Goal: Task Accomplishment & Management: Complete application form

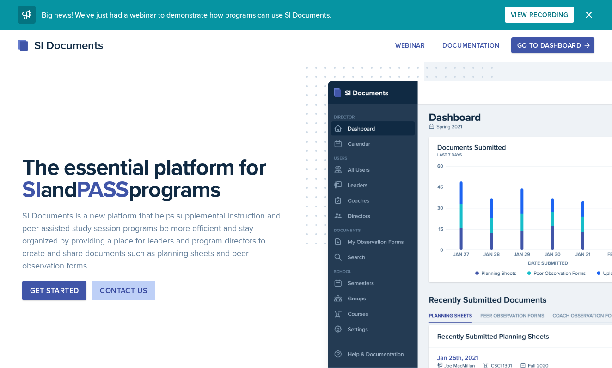
click at [566, 43] on div "Go to Dashboard" at bounding box center [552, 45] width 71 height 7
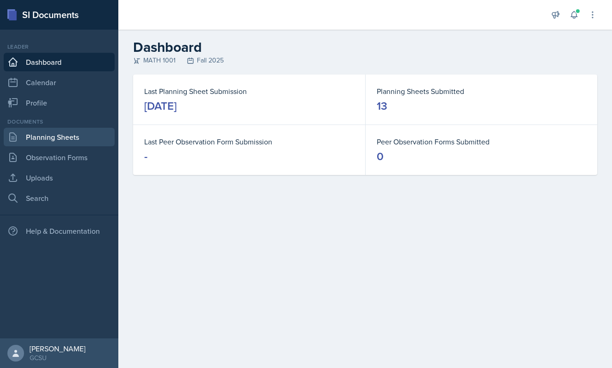
click at [81, 134] on link "Planning Sheets" at bounding box center [59, 137] width 111 height 18
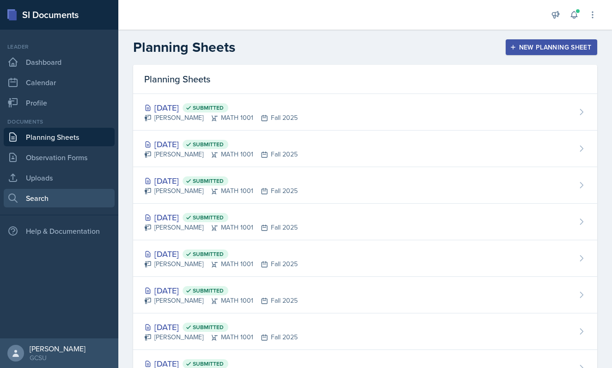
click at [62, 196] on link "Search" at bounding box center [59, 198] width 111 height 18
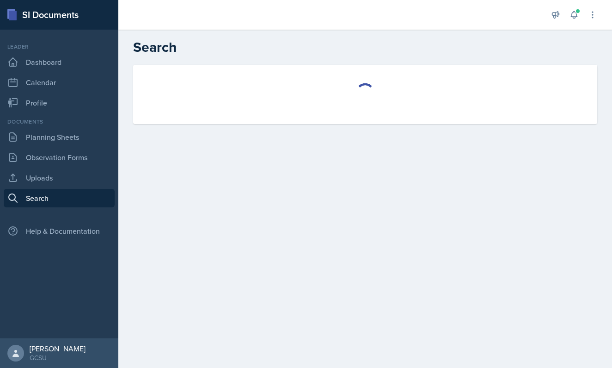
select select "all"
select select "1"
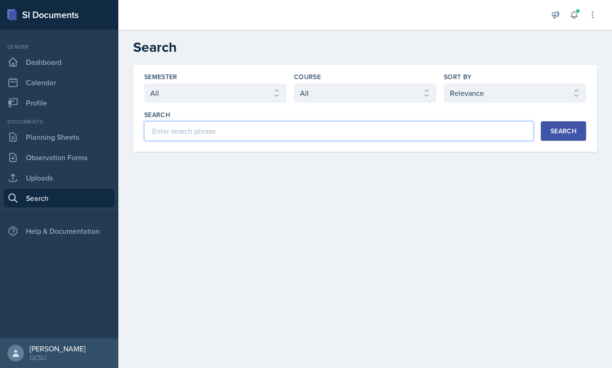
click at [302, 139] on input at bounding box center [338, 130] width 389 height 19
type input "10.5"
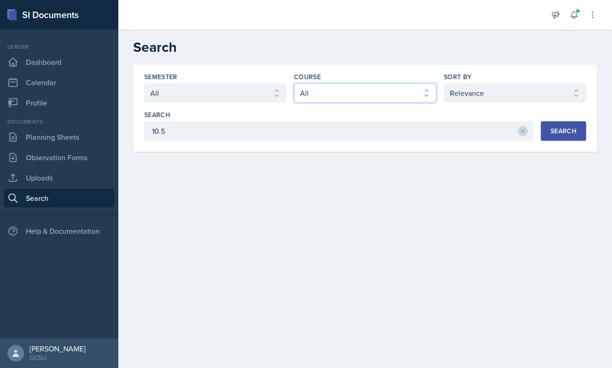
select select "c791e157-50e7-4c52-bb41-8889e21dc1fd"
click at [559, 134] on div "Search" at bounding box center [564, 130] width 26 height 7
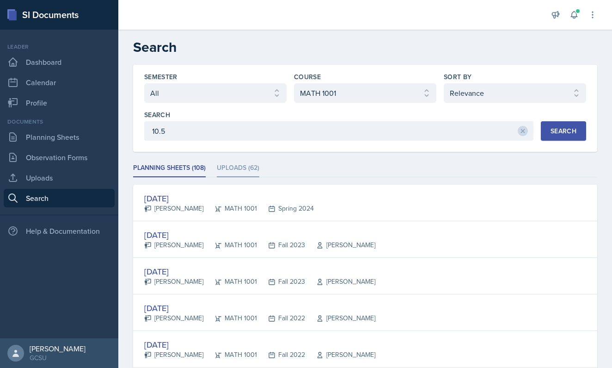
click at [235, 164] on li "Uploads (62)" at bounding box center [238, 168] width 43 height 18
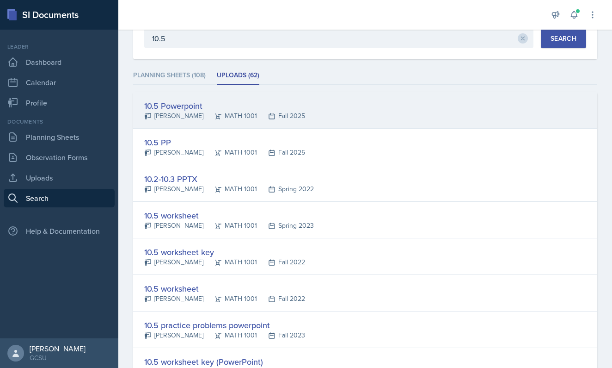
scroll to position [74, 0]
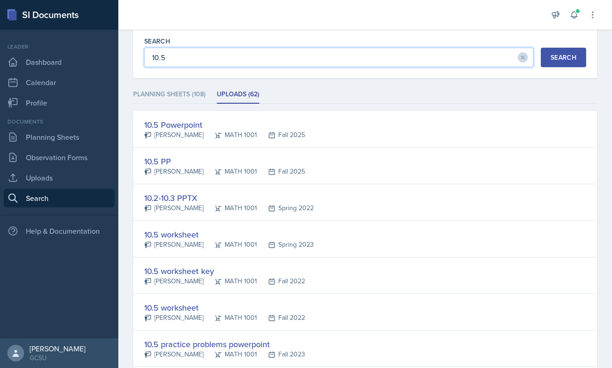
click at [202, 60] on input "10.5" at bounding box center [338, 57] width 389 height 19
type input "10.6"
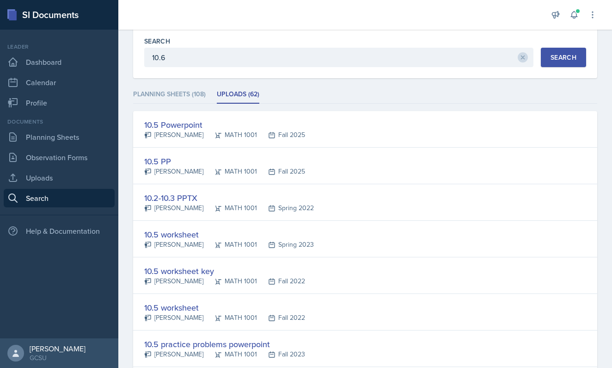
click at [576, 66] on button "Search" at bounding box center [563, 57] width 45 height 19
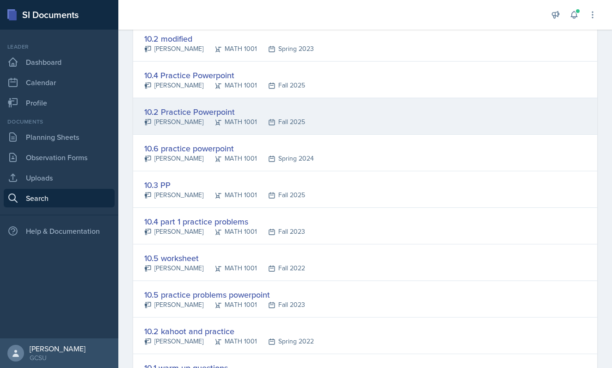
scroll to position [539, 0]
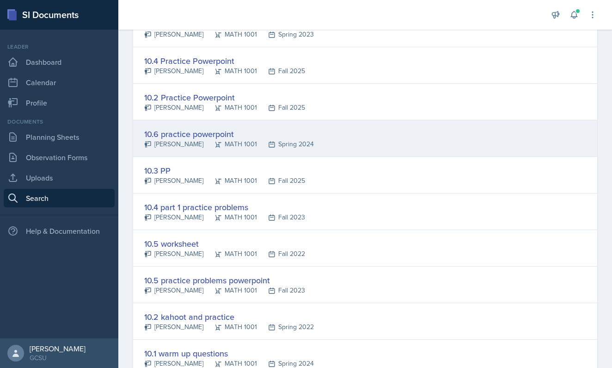
click at [277, 135] on div "10.6 practice powerpoint" at bounding box center [229, 134] width 170 height 12
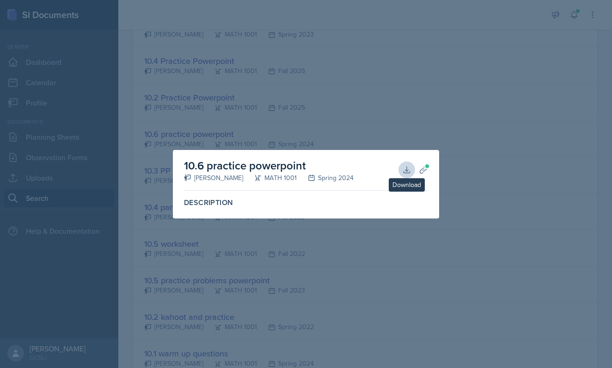
click at [404, 167] on icon at bounding box center [406, 169] width 9 height 9
click at [147, 67] on div at bounding box center [306, 184] width 612 height 368
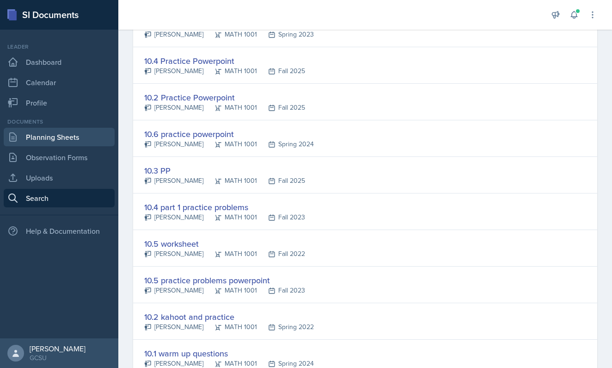
click at [78, 137] on link "Planning Sheets" at bounding box center [59, 137] width 111 height 18
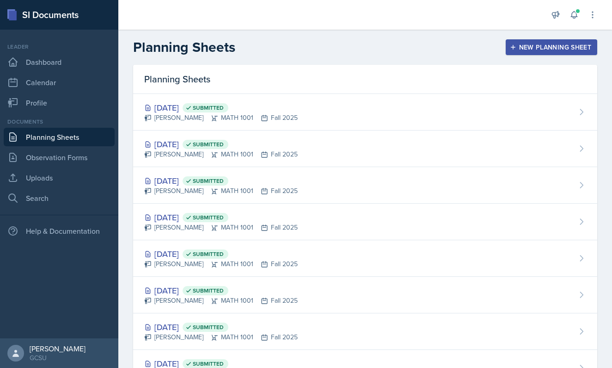
click at [529, 56] on header "Planning Sheets New Planning Sheet" at bounding box center [365, 47] width 494 height 35
click at [529, 52] on button "New Planning Sheet" at bounding box center [552, 47] width 92 height 16
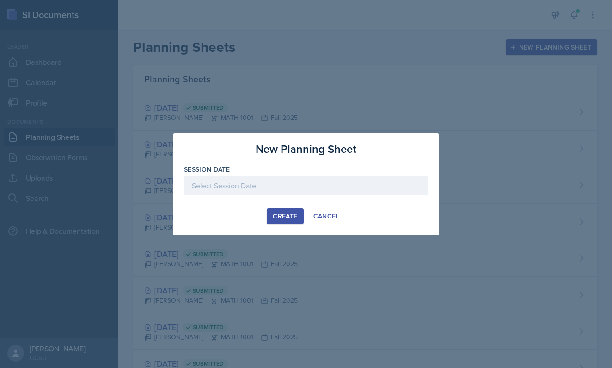
click at [327, 192] on div at bounding box center [306, 185] width 244 height 19
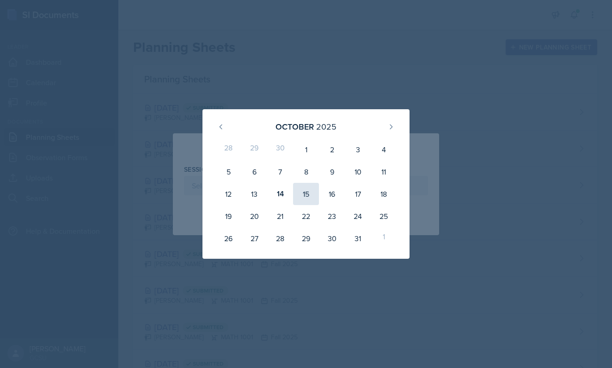
click at [311, 201] on div "15" at bounding box center [306, 194] width 26 height 22
type input "[DATE]"
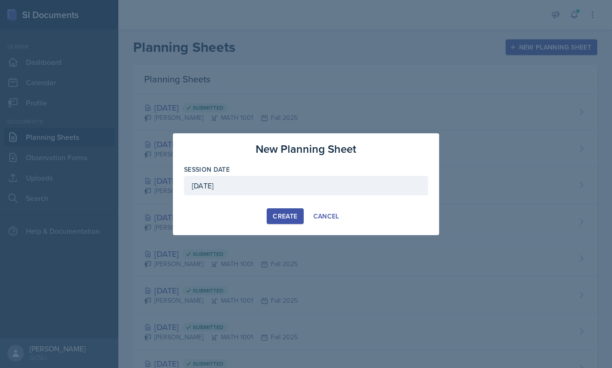
click at [283, 213] on div "Create" at bounding box center [285, 215] width 25 height 7
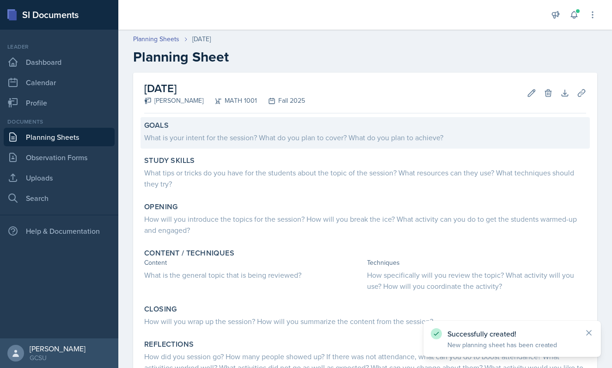
click at [222, 136] on div "What is your intent for the session? What do you plan to cover? What do you pla…" at bounding box center [365, 137] width 442 height 11
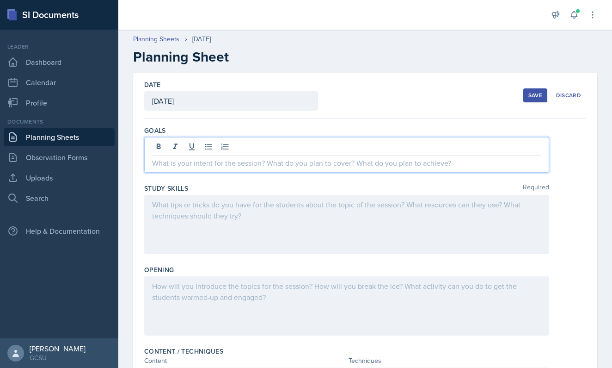
click at [217, 146] on div at bounding box center [346, 155] width 405 height 36
click at [252, 165] on p "10.6" at bounding box center [346, 162] width 389 height 11
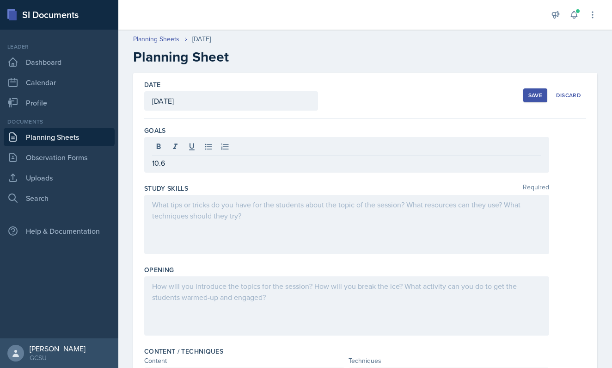
drag, startPoint x: 193, startPoint y: 171, endPoint x: 145, endPoint y: 163, distance: 48.7
click at [146, 163] on div "10.6" at bounding box center [346, 155] width 405 height 36
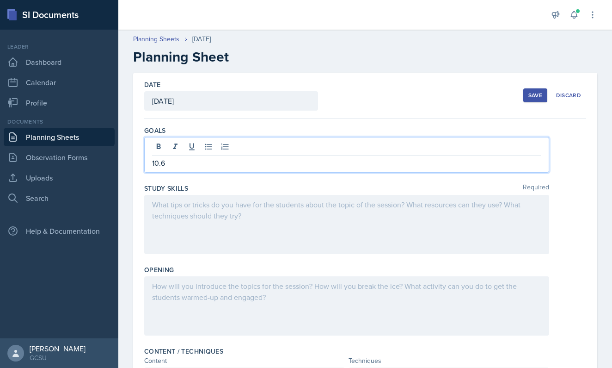
click at [160, 168] on p "10.6" at bounding box center [346, 162] width 389 height 11
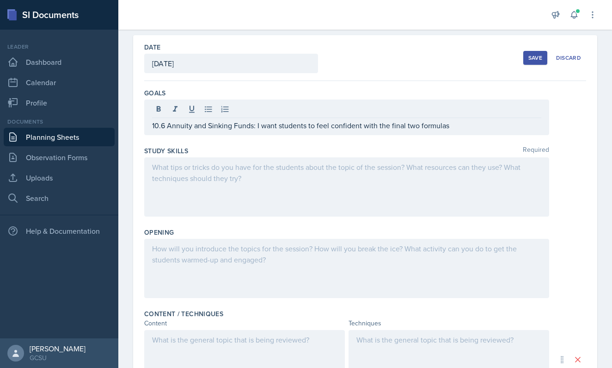
scroll to position [38, 0]
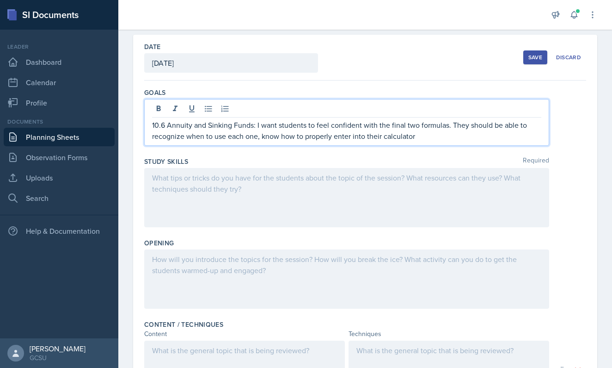
click at [253, 136] on p "10.6 Annuity and Sinking Funds: I want students to feel confident with the fina…" at bounding box center [346, 130] width 389 height 22
click at [467, 141] on p "10.6 Annuity and Sinking Funds: I want students to feel confident with the fina…" at bounding box center [346, 130] width 389 height 22
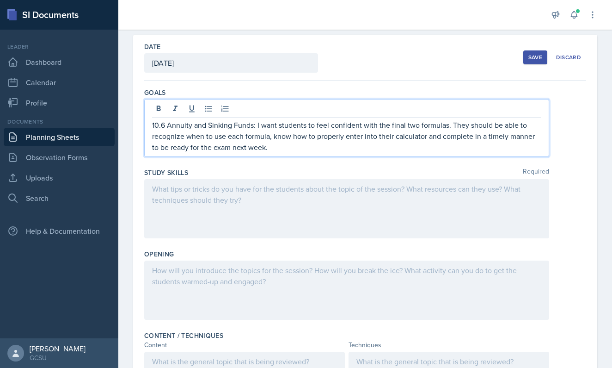
click at [393, 200] on div at bounding box center [346, 208] width 405 height 59
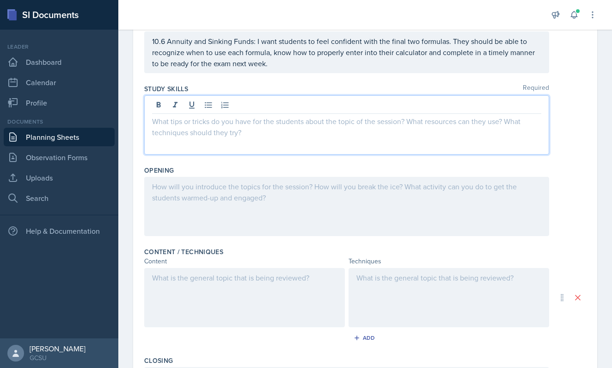
scroll to position [115, 0]
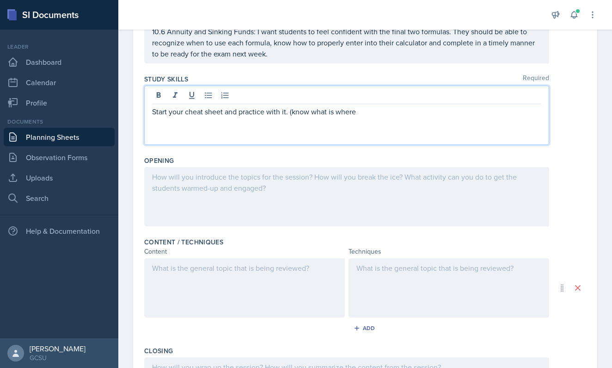
click at [336, 113] on p "Start your cheat sheet and practice with it. (know what is where" at bounding box center [346, 111] width 389 height 11
click at [320, 113] on p "Start your cheat sheet and practice with it. (know what is where" at bounding box center [346, 111] width 389 height 11
click at [362, 114] on p "Start your cheat sheet and practice with it. (know which is which is where" at bounding box center [346, 111] width 389 height 11
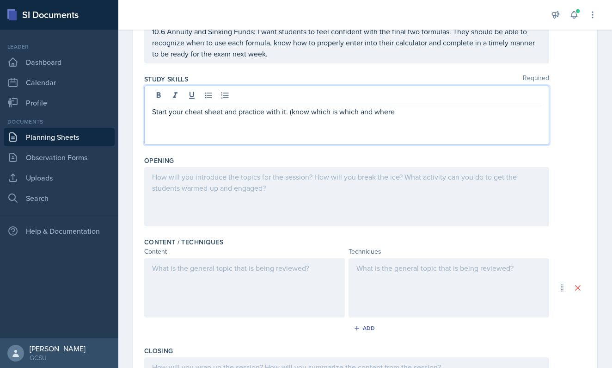
click at [411, 109] on p "Start your cheat sheet and practice with it. (know which is which and where" at bounding box center [346, 111] width 389 height 11
click at [195, 125] on p "Start your cheat sheet and practice with it. (know which is which and where loc…" at bounding box center [346, 117] width 389 height 22
click at [298, 125] on p "Start your cheat sheet and practice with it. (know which is which and where loc…" at bounding box center [346, 117] width 389 height 22
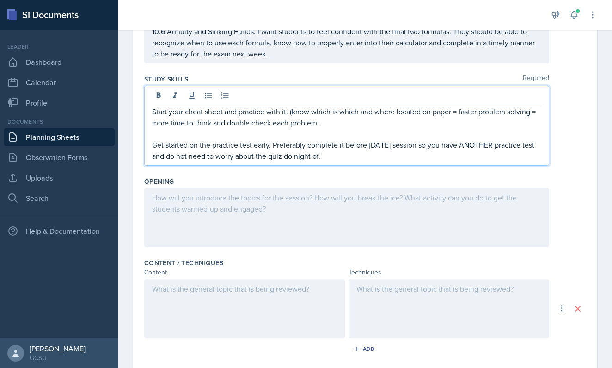
click at [335, 124] on p "Start your cheat sheet and practice with it. (know which is which and where loc…" at bounding box center [346, 117] width 389 height 22
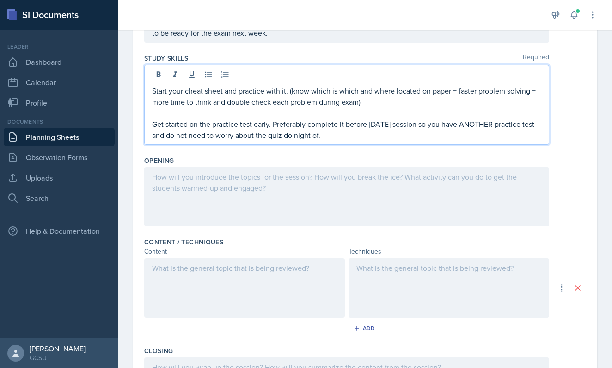
scroll to position [136, 0]
click at [246, 127] on p "Get started on the practice test early. Preferably complete it before [DATE] se…" at bounding box center [346, 129] width 389 height 22
click at [245, 127] on p "Get started on the practice test early. Preferably complete it before [DATE] se…" at bounding box center [346, 129] width 389 height 22
click at [395, 123] on p "Get started on the practice quiz on MyMathLab early. Preferably complete it bef…" at bounding box center [346, 129] width 389 height 22
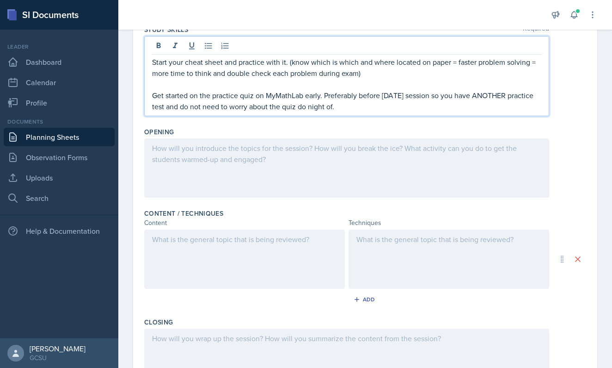
scroll to position [165, 0]
click at [303, 107] on p "Get started on the practice quiz on MyMathLab early. Preferably before [DATE] s…" at bounding box center [346, 100] width 389 height 22
click at [305, 107] on p "Get started on the practice quiz on MyMathLab early. Preferably before [DATE] s…" at bounding box center [346, 100] width 389 height 22
click at [256, 160] on div at bounding box center [346, 167] width 405 height 59
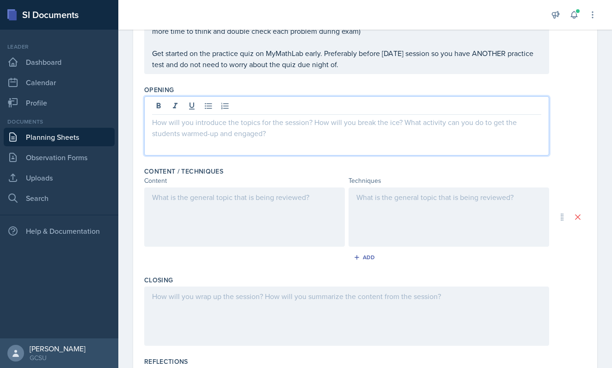
scroll to position [191, 0]
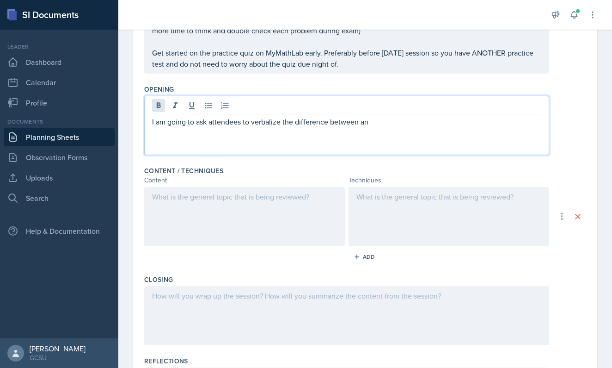
click at [155, 108] on icon at bounding box center [158, 105] width 9 height 9
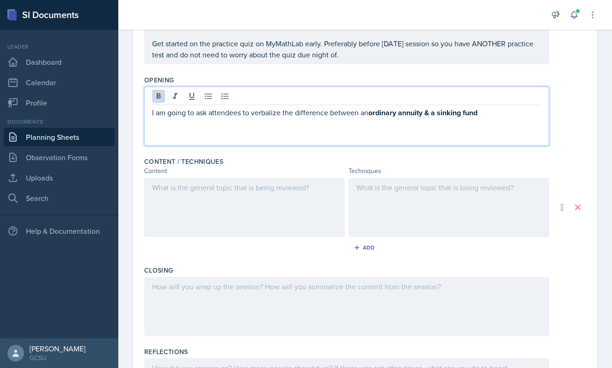
scroll to position [202, 0]
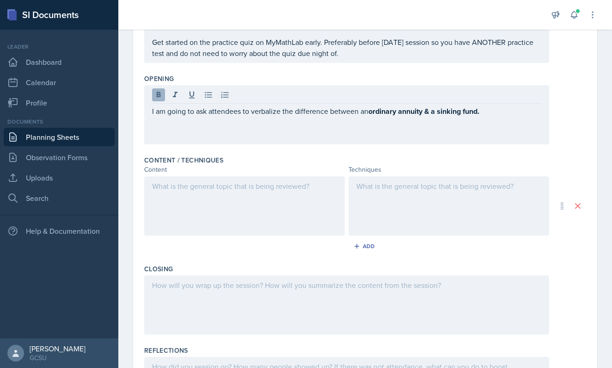
click at [158, 97] on icon at bounding box center [159, 95] width 4 height 6
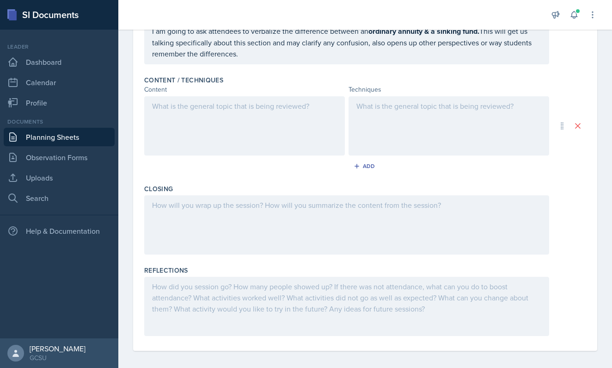
click at [289, 117] on div at bounding box center [244, 125] width 201 height 59
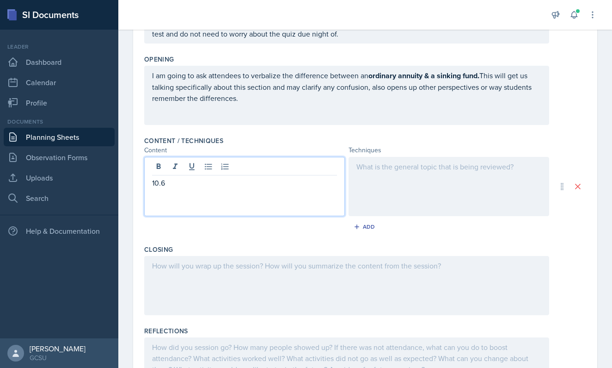
scroll to position [221, 0]
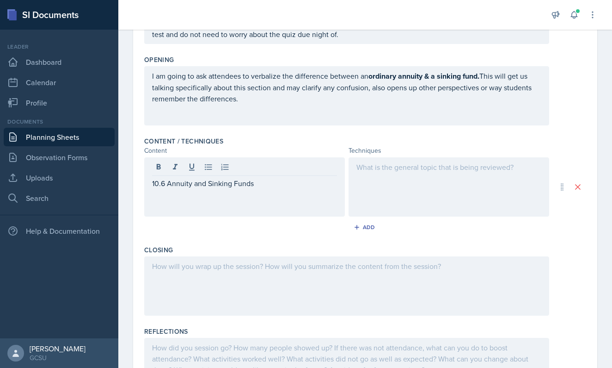
click at [269, 184] on p "10.6 Annuity and Sinking Funds" at bounding box center [244, 183] width 185 height 11
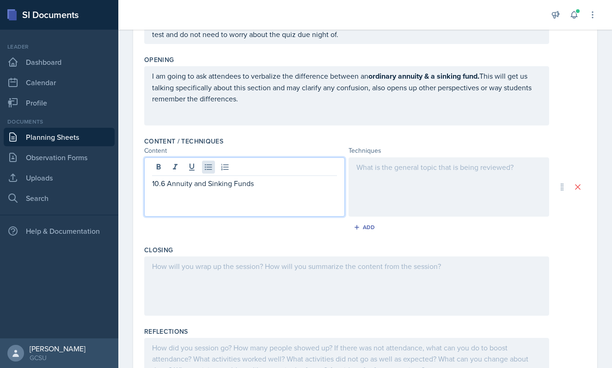
click at [209, 164] on icon at bounding box center [208, 166] width 9 height 9
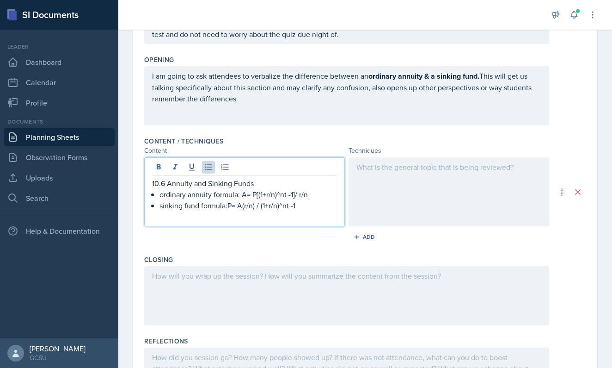
click at [228, 206] on p "sinking fund formula:P= A(r/n) / (1+r/n)^nt -1" at bounding box center [249, 205] width 178 height 11
click at [262, 230] on div "Add" at bounding box center [365, 239] width 442 height 18
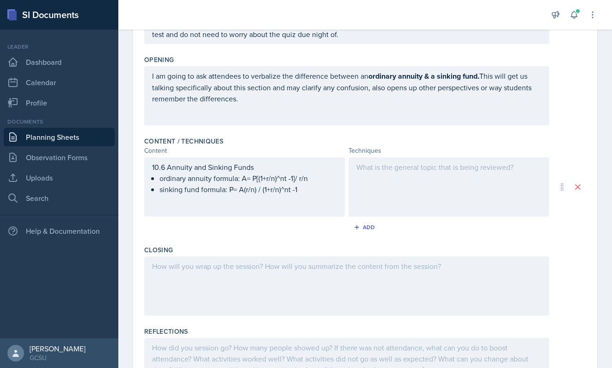
click at [450, 191] on div at bounding box center [449, 186] width 201 height 59
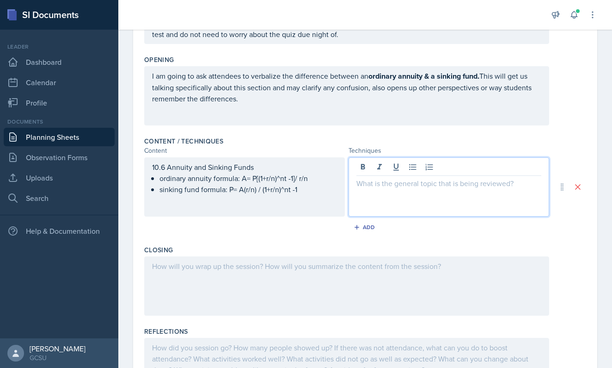
click at [450, 193] on div at bounding box center [449, 186] width 201 height 59
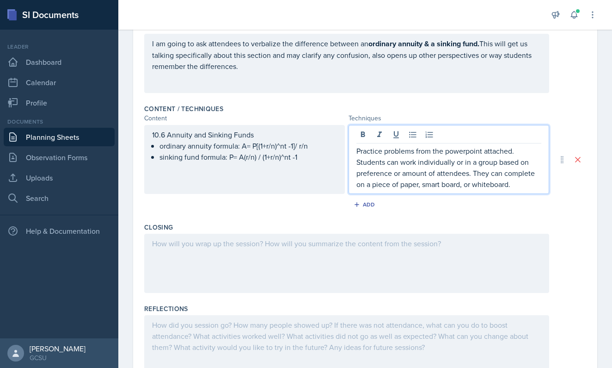
scroll to position [254, 0]
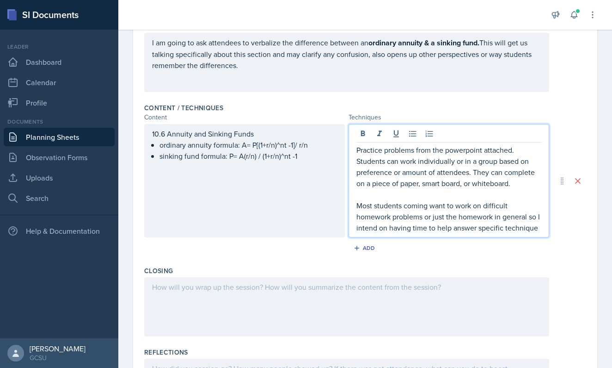
click at [505, 229] on p "Most students coming want to work on difficult homework problems or just the ho…" at bounding box center [449, 216] width 185 height 33
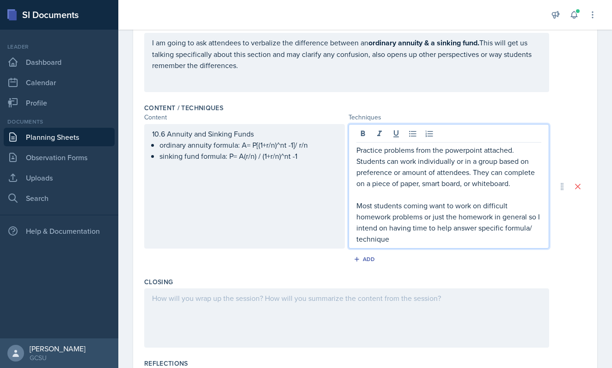
click at [480, 241] on p "Most students coming want to work on difficult homework problems or just the ho…" at bounding box center [449, 222] width 185 height 44
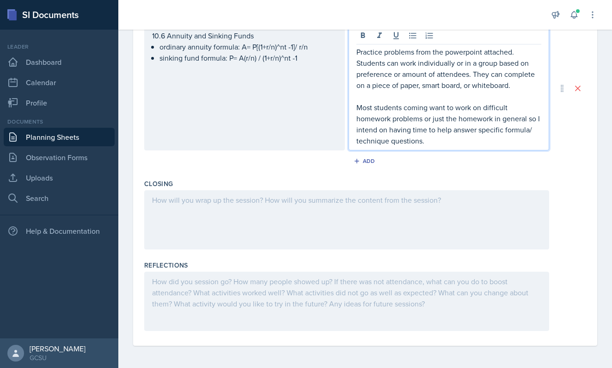
click at [395, 213] on div at bounding box center [346, 219] width 405 height 59
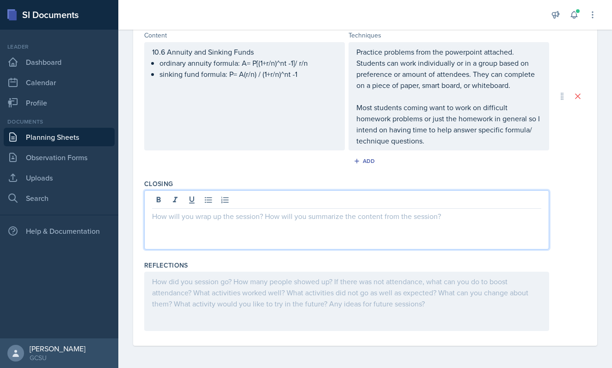
scroll to position [0, 0]
click at [151, 220] on div "How are you preparing for this exam besides the mandatory practice quiz?" at bounding box center [346, 219] width 405 height 59
click at [153, 218] on p "How are you preparing for this exam besides the mandatory practice quiz?" at bounding box center [346, 215] width 389 height 11
click at [234, 215] on p "Exit ticket: Tell me how are you preparing for this exam besides the mandatory …" at bounding box center [346, 215] width 389 height 11
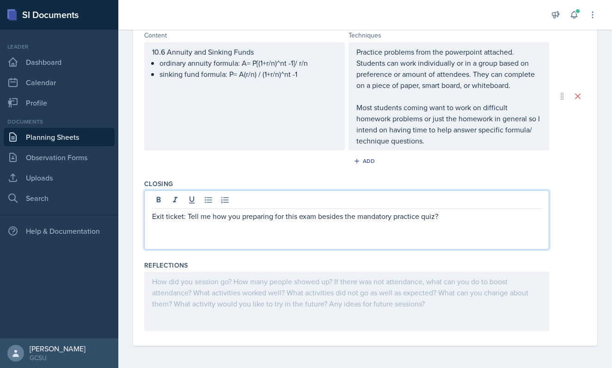
click at [241, 217] on p "Exit ticket: Tell me how you preparing for this exam besides the mandatory prac…" at bounding box center [346, 215] width 389 height 11
click at [188, 216] on p "Exit ticket: Tell me how you are preparing for this exam besides the mandatory …" at bounding box center [346, 215] width 389 height 11
drag, startPoint x: 480, startPoint y: 217, endPoint x: 487, endPoint y: 238, distance: 22.5
click at [487, 238] on div "Exit ticket: Come up with a way to study besides Tell me how you are preparing …" at bounding box center [346, 219] width 405 height 59
copy p "the mandatory practice quiz?"
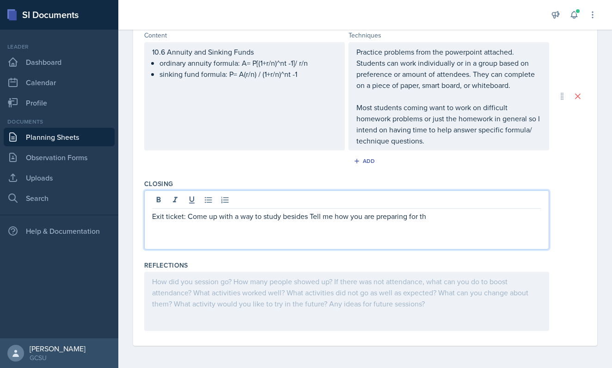
click at [310, 217] on p "Exit ticket: Come up with a way to study besides Tell me how you are preparing …" at bounding box center [346, 215] width 389 height 11
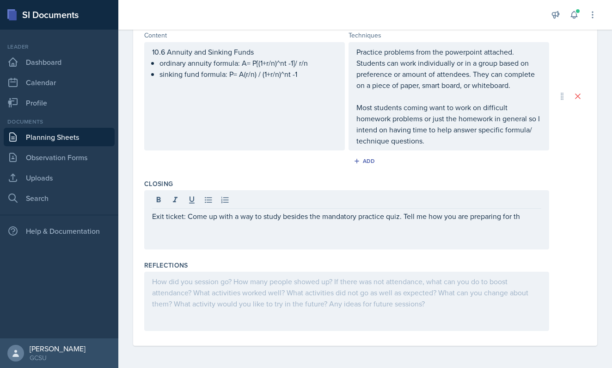
click at [535, 222] on div "Exit ticket: Come up with a way to study besides the mandatory practice quiz. T…" at bounding box center [346, 219] width 405 height 59
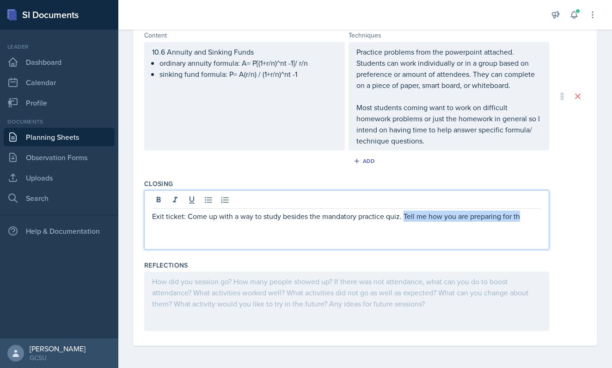
drag, startPoint x: 525, startPoint y: 215, endPoint x: 404, endPoint y: 217, distance: 120.7
click at [405, 218] on p "Exit ticket: Come up with a way to study besides the mandatory practice quiz. T…" at bounding box center [346, 215] width 389 height 11
click at [337, 215] on p "Exit ticket: Come up with a way to study besides the mandatory practice quiz. H…" at bounding box center [346, 215] width 389 height 11
click at [519, 213] on p "Exit ticket: Come up with a way to study besides the mandatory practice quiz. H…" at bounding box center [346, 215] width 389 height 11
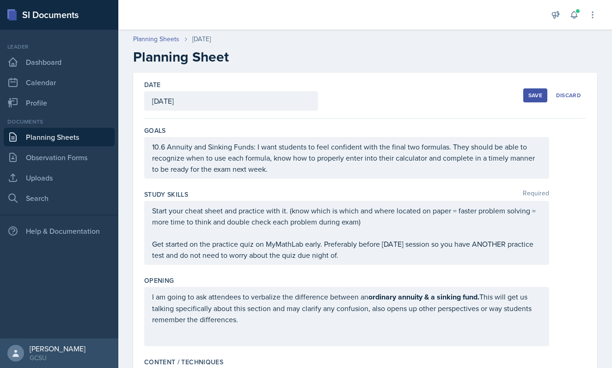
click at [530, 97] on div "Save" at bounding box center [536, 95] width 14 height 7
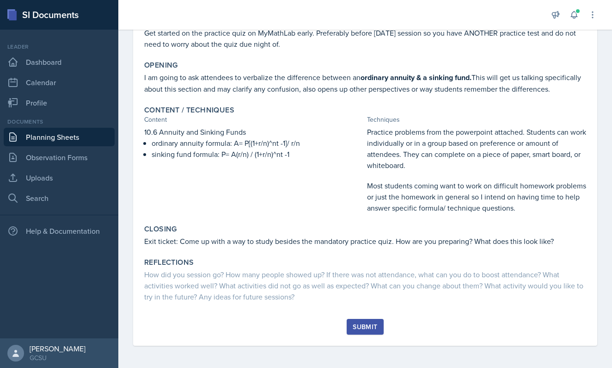
scroll to position [180, 0]
click at [362, 328] on div "Submit" at bounding box center [365, 326] width 25 height 7
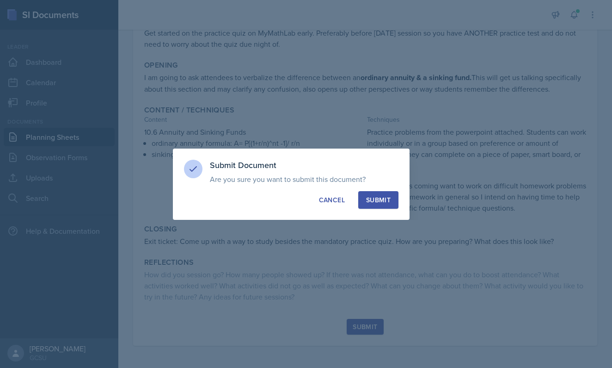
click at [388, 197] on div "Submit" at bounding box center [378, 199] width 25 height 9
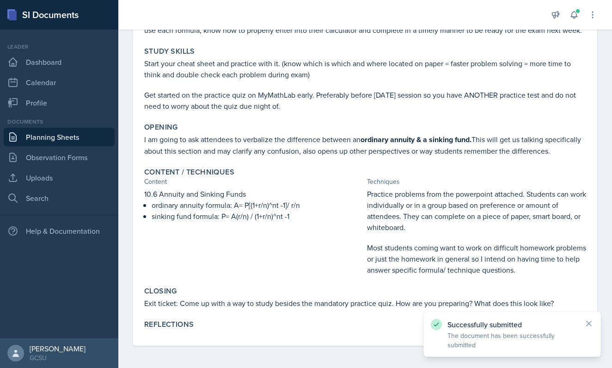
scroll to position [118, 0]
click at [69, 179] on link "Uploads" at bounding box center [59, 177] width 111 height 18
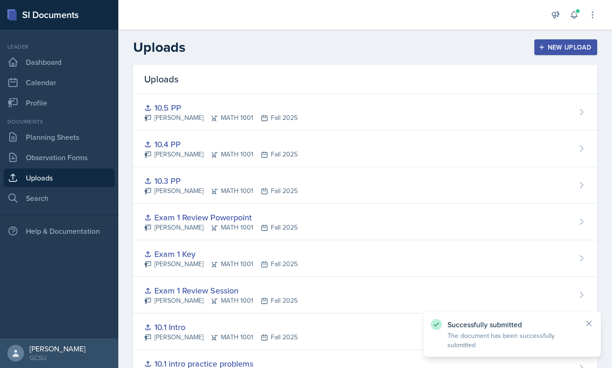
click at [548, 46] on div "New Upload" at bounding box center [566, 46] width 51 height 7
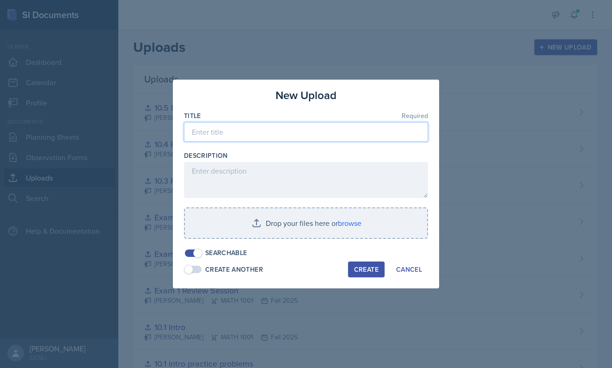
click at [284, 133] on input at bounding box center [306, 131] width 244 height 19
type input "10.6 PP"
click at [367, 269] on div "Create" at bounding box center [366, 268] width 25 height 7
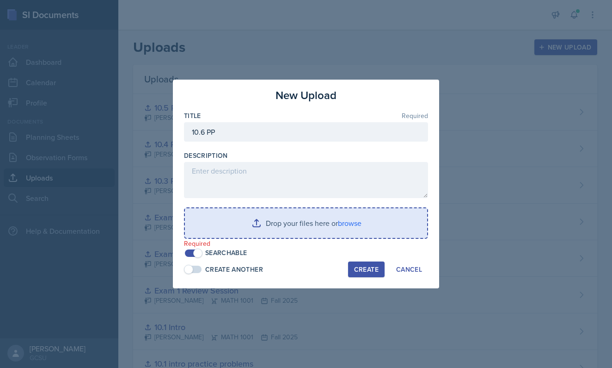
click at [324, 224] on input "file" at bounding box center [306, 223] width 242 height 30
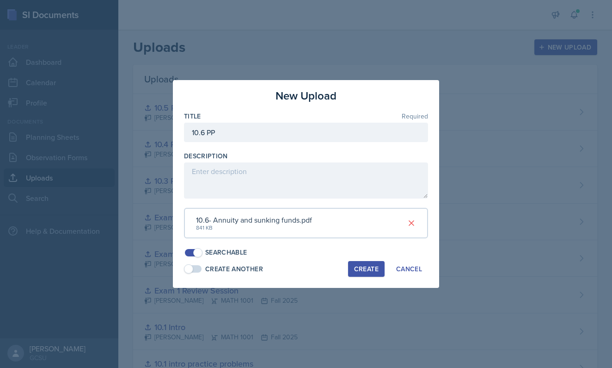
click at [356, 267] on div "Create" at bounding box center [366, 268] width 25 height 7
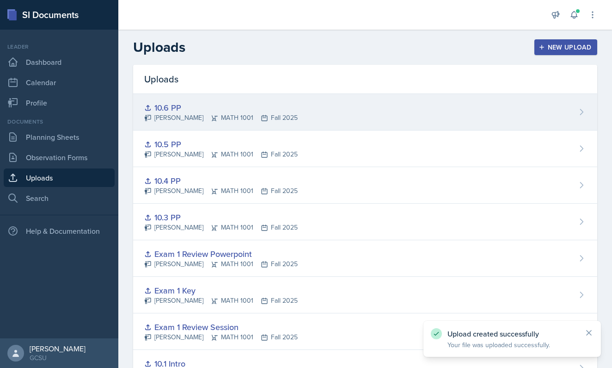
click at [336, 105] on div "10.6 PP [PERSON_NAME] MATH 1001 Fall 2025" at bounding box center [365, 112] width 464 height 37
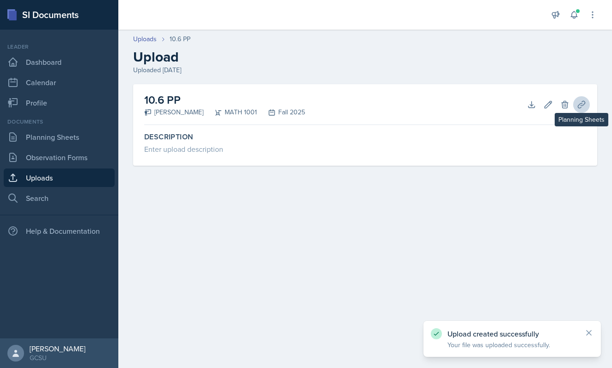
click at [578, 104] on icon at bounding box center [581, 104] width 9 height 9
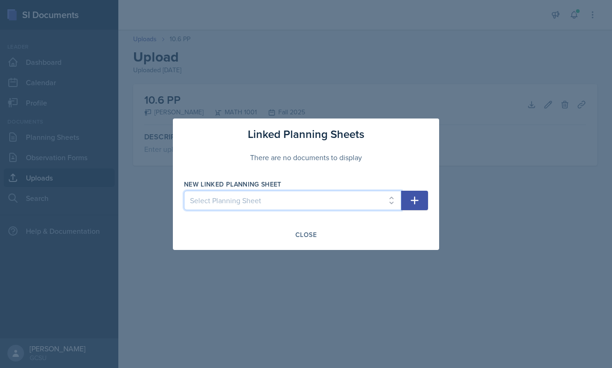
select select "ad77a28b-cb3e-46d6-ac1f-a7392af5ec28"
click at [418, 205] on icon "button" at bounding box center [414, 200] width 11 height 11
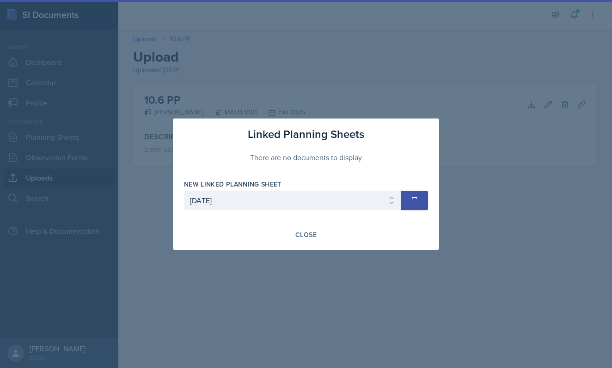
select select
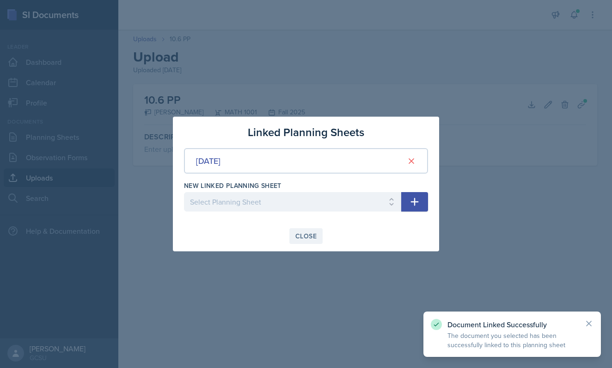
click at [300, 233] on div "Close" at bounding box center [305, 235] width 21 height 7
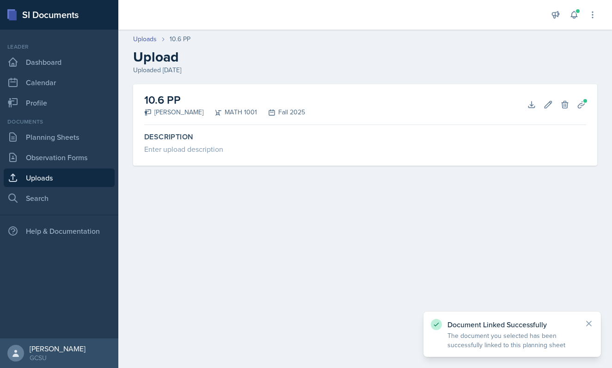
click at [300, 233] on main "Uploads 10.6 PP Upload Uploaded [DATE] 10.6 PP [PERSON_NAME] MATH 1001 Fall 202…" at bounding box center [365, 199] width 494 height 338
click at [71, 162] on link "Observation Forms" at bounding box center [59, 157] width 111 height 18
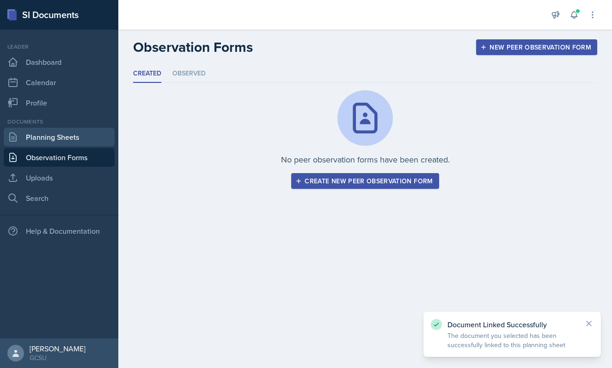
click at [74, 139] on link "Planning Sheets" at bounding box center [59, 137] width 111 height 18
